Goal: Transaction & Acquisition: Purchase product/service

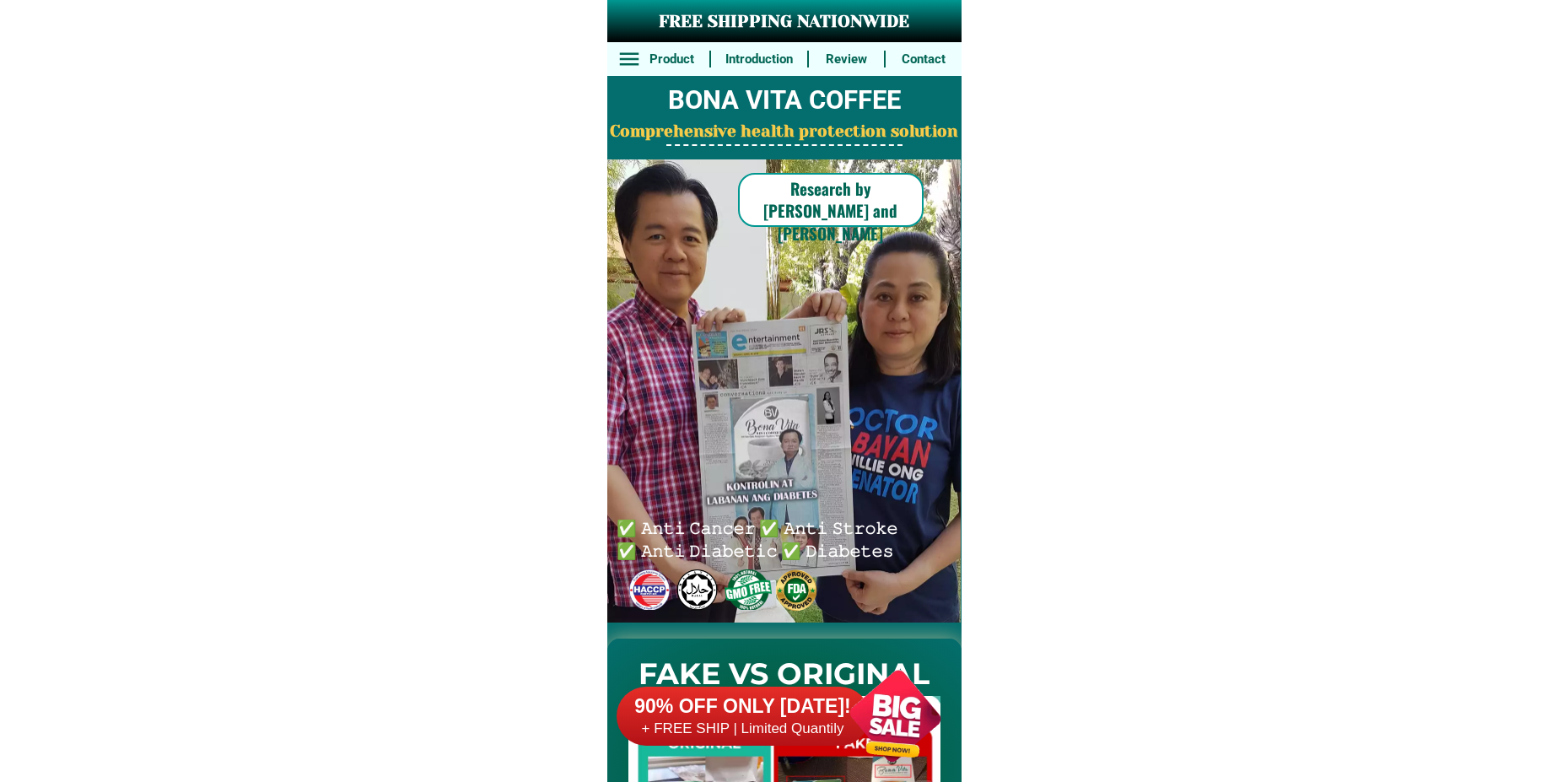
click at [861, 701] on div at bounding box center [895, 716] width 133 height 133
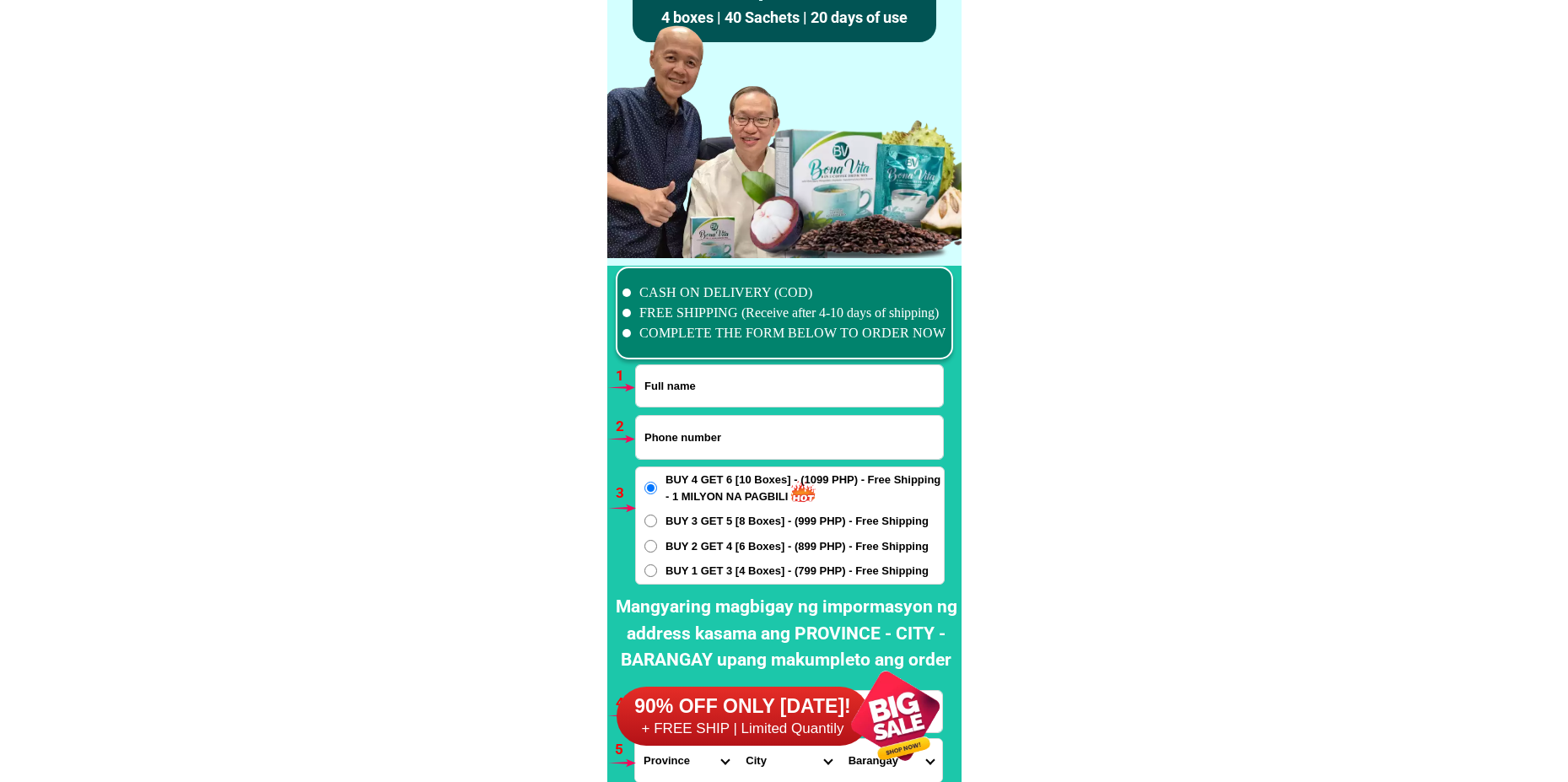
scroll to position [12403, 0]
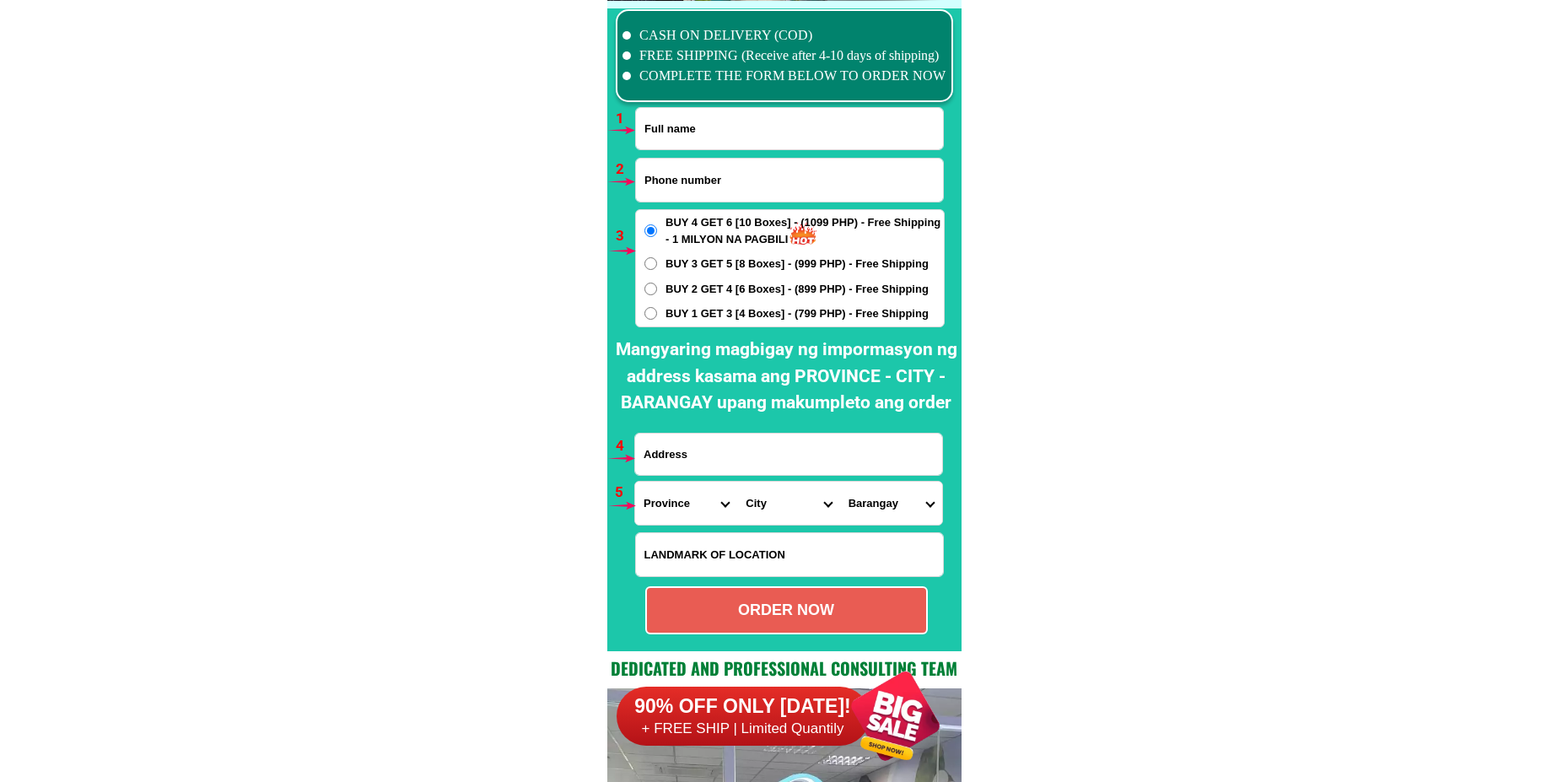
click at [723, 137] on input "Input full_name" at bounding box center [789, 129] width 307 height 41
paste input "[PERSON_NAME]"
type input "[PERSON_NAME]"
click at [655, 183] on input "Input phone_number" at bounding box center [789, 180] width 307 height 43
paste input "[PERSON_NAME]"
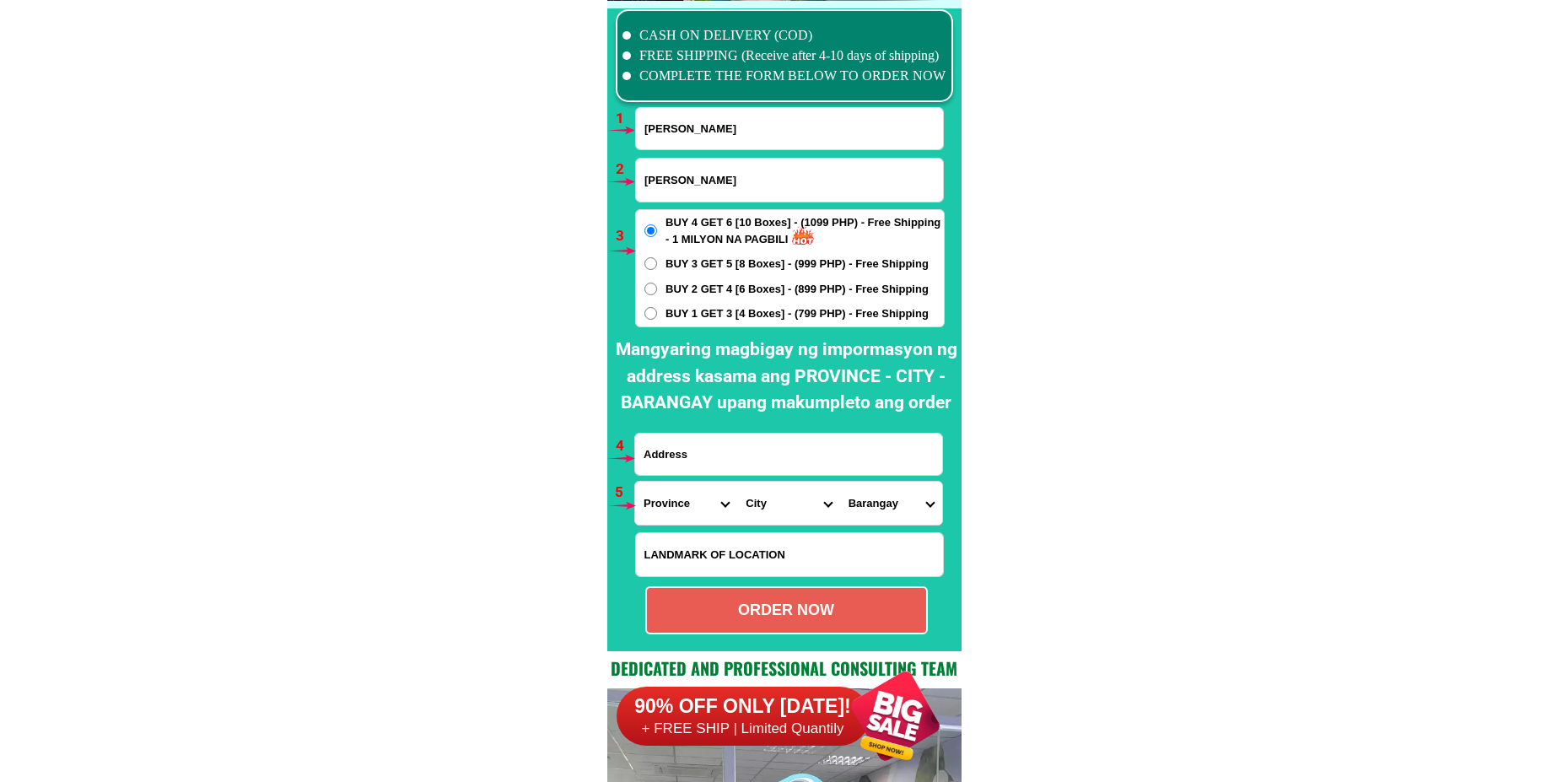
type input "[PERSON_NAME]"
click at [661, 319] on label "BUY 1 GET 3 [4 Boxes] - (799 PHP) - Free Shipping" at bounding box center [790, 314] width 308 height 17
click at [657, 319] on input "BUY 1 GET 3 [4 Boxes] - (799 PHP) - Free Shipping" at bounding box center [651, 314] width 13 height 13
radio input "true"
click at [675, 444] on input "Input address" at bounding box center [789, 454] width 307 height 41
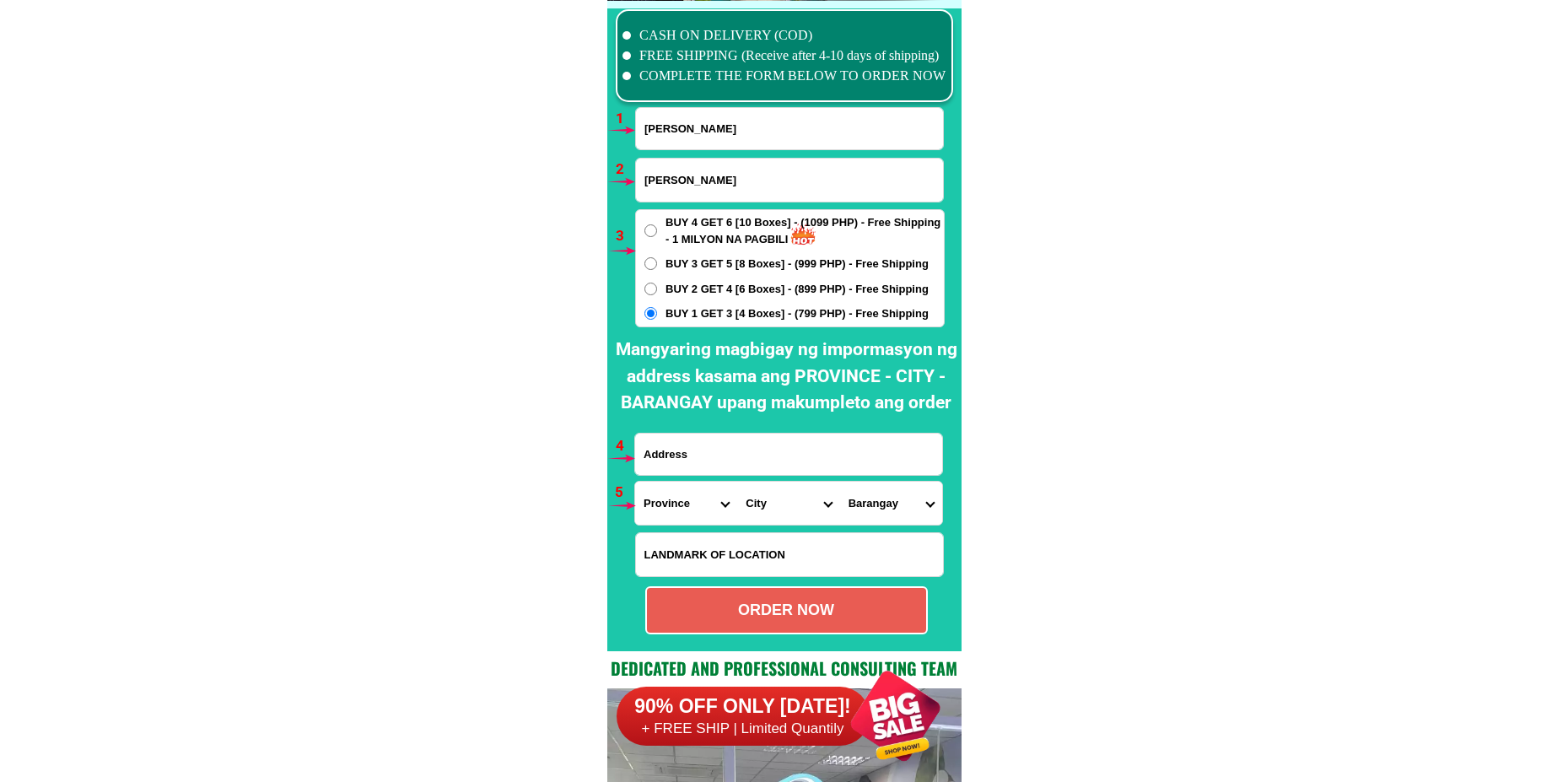
paste input "# 16 saplan comp.brgy:culiat Tandang sora [GEOGRAPHIC_DATA] [PERSON_NAME] đã xe…"
type input "# 16 saplan comp.brgy:culiat Tandang sora [GEOGRAPHIC_DATA] [PERSON_NAME] đã xe…"
click at [682, 514] on select "Province [GEOGRAPHIC_DATA] [GEOGRAPHIC_DATA][PERSON_NAME][GEOGRAPHIC_DATA][GEOG…" at bounding box center [686, 503] width 102 height 43
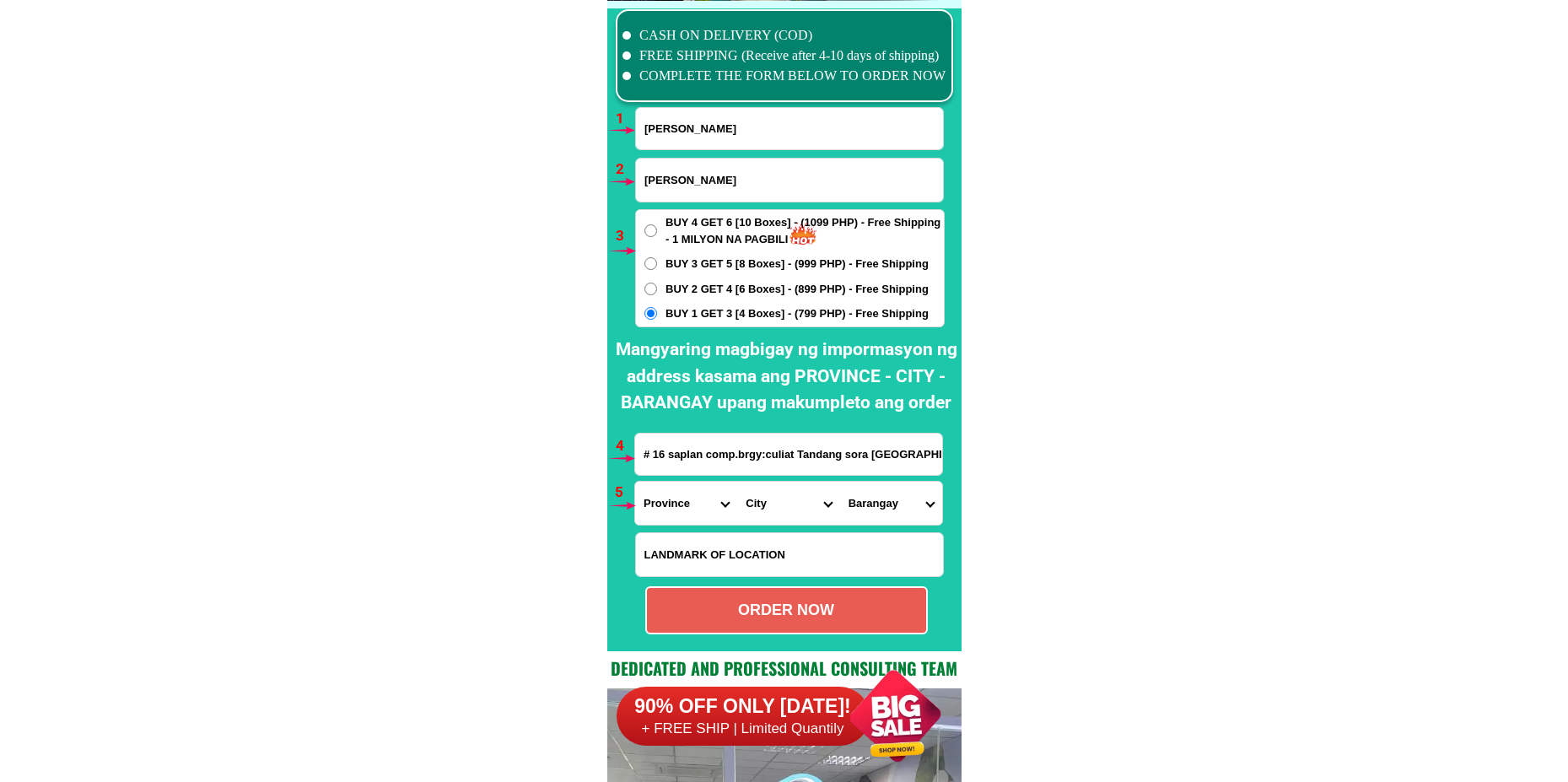
select select "63_219"
click at [636, 482] on select "Province [GEOGRAPHIC_DATA] [GEOGRAPHIC_DATA][PERSON_NAME][GEOGRAPHIC_DATA][GEOG…" at bounding box center [686, 503] width 102 height 43
click at [754, 497] on select "City [GEOGRAPHIC_DATA] [GEOGRAPHIC_DATA] [GEOGRAPHIC_DATA] [GEOGRAPHIC_DATA]-ci…" at bounding box center [788, 503] width 102 height 43
select select "63_2194070"
click at [737, 482] on select "City [GEOGRAPHIC_DATA] [GEOGRAPHIC_DATA] [GEOGRAPHIC_DATA] [GEOGRAPHIC_DATA]-ci…" at bounding box center [788, 503] width 102 height 43
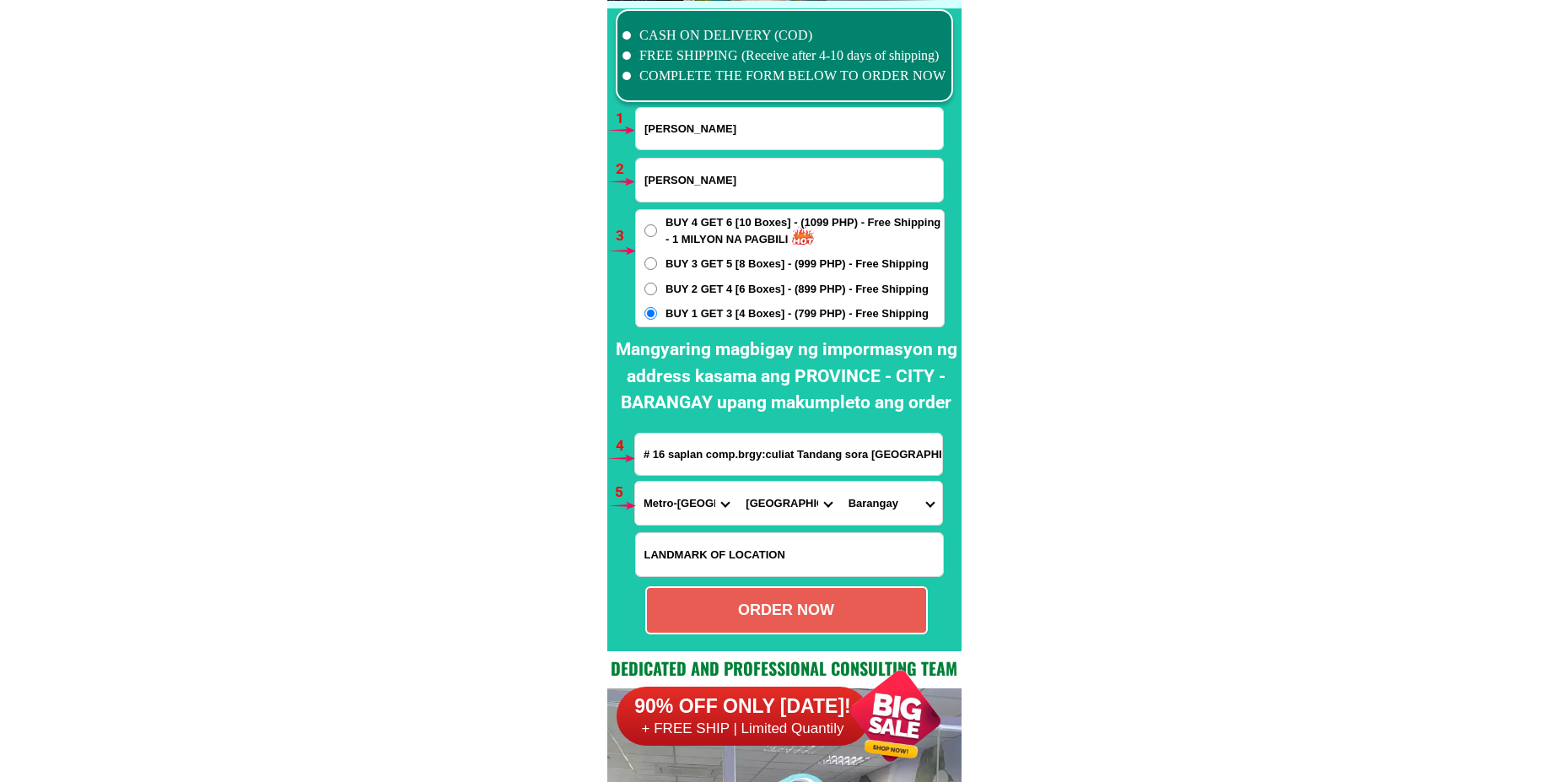
drag, startPoint x: 895, startPoint y: 503, endPoint x: 897, endPoint y: 482, distance: 21.1
click at [893, 502] on select "Barangay [PERSON_NAME] [PERSON_NAME] Bagbag Bago bantay Bagong lipunan ng crame…" at bounding box center [890, 503] width 102 height 43
select select "63_21940707675"
click at [840, 482] on select "Barangay [PERSON_NAME] [PERSON_NAME] Bagbag Bago bantay Bagong lipunan ng crame…" at bounding box center [890, 503] width 102 height 43
click at [739, 621] on div "ORDER NOW" at bounding box center [786, 610] width 283 height 49
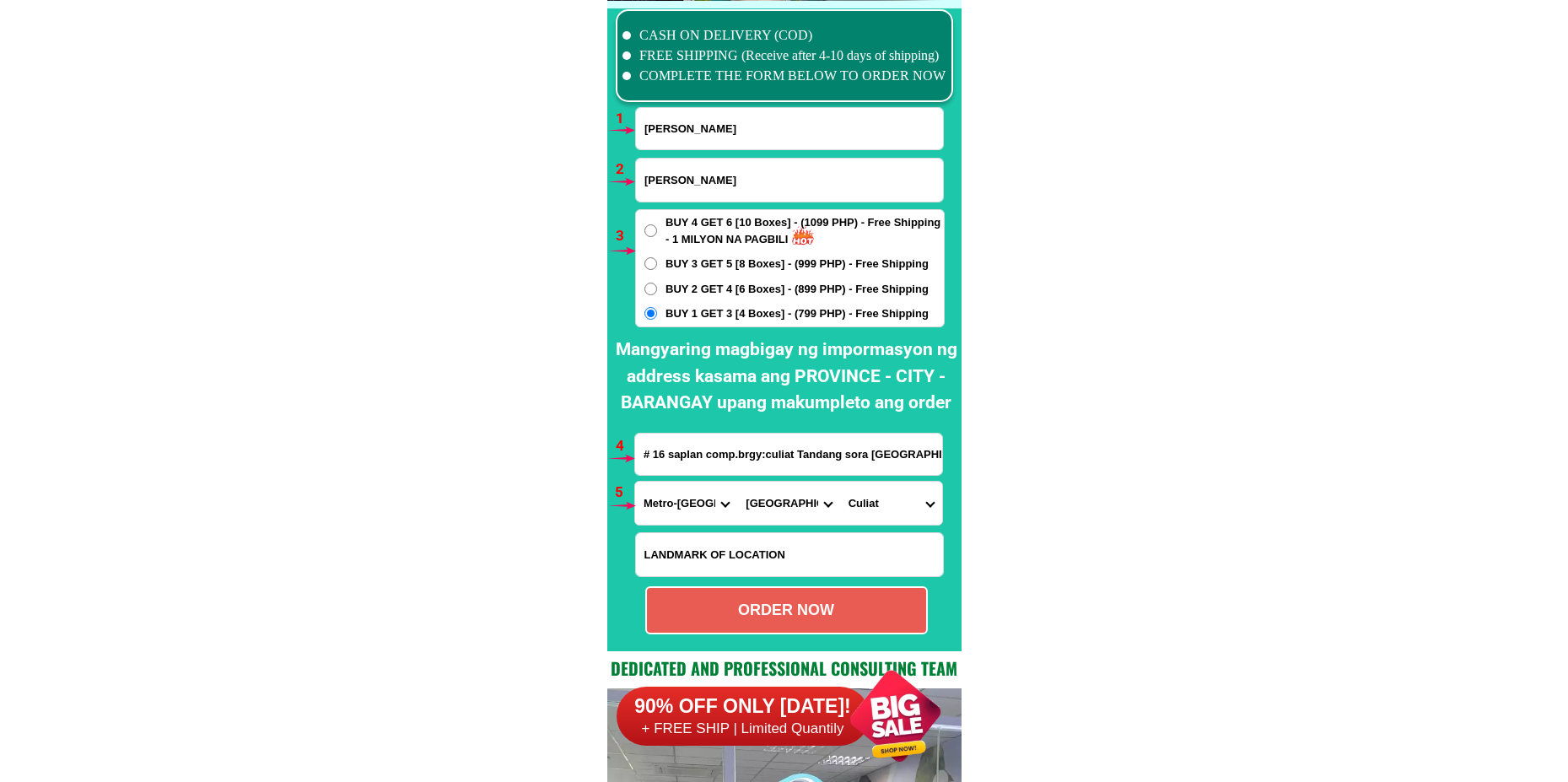
radio input "true"
drag, startPoint x: 525, startPoint y: 205, endPoint x: 496, endPoint y: 216, distance: 31.0
paste input "09507334989"
type input "09507334989"
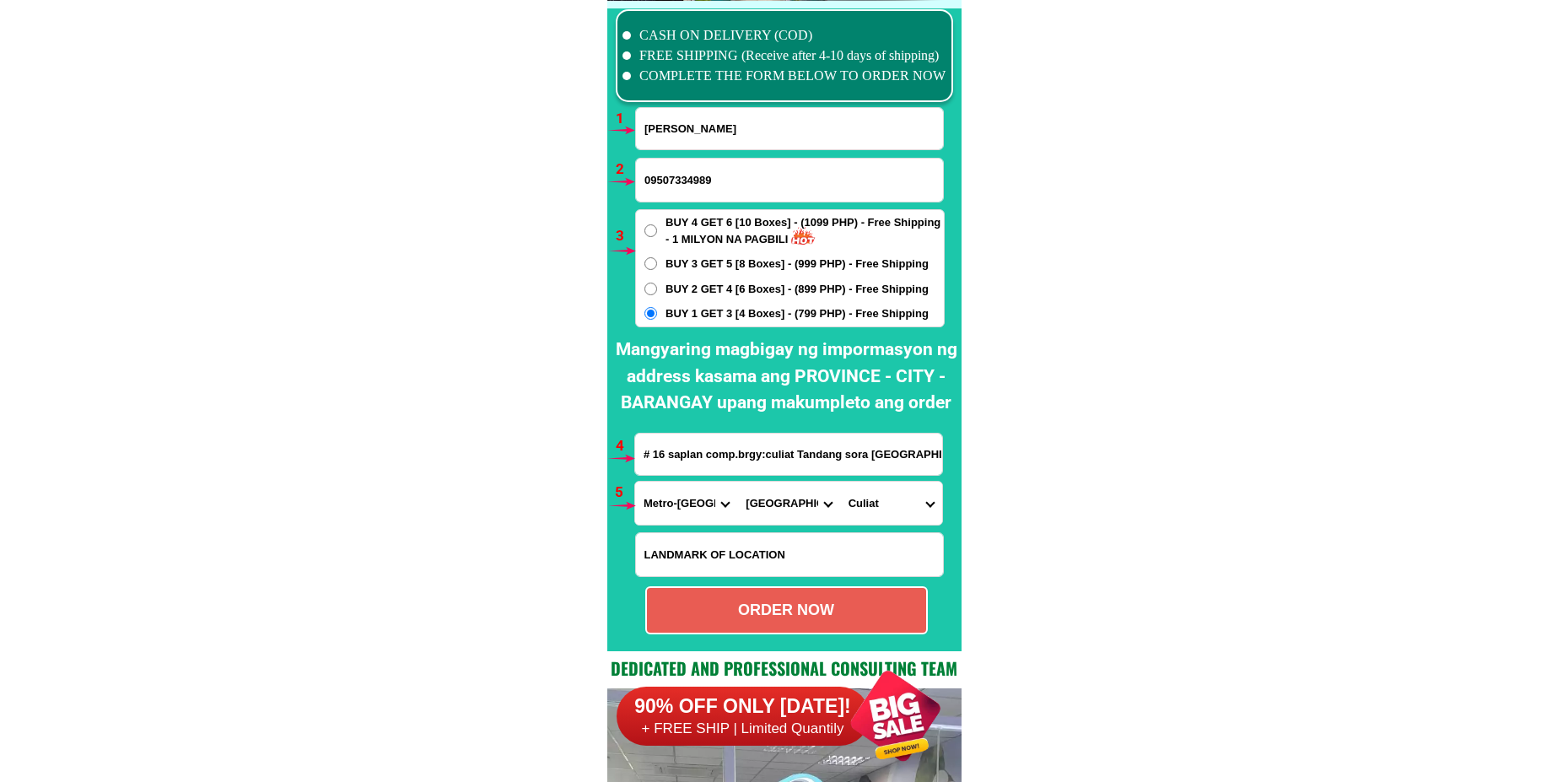
click at [819, 604] on div "ORDER NOW" at bounding box center [786, 610] width 279 height 22
radio input "true"
